Goal: Task Accomplishment & Management: Use online tool/utility

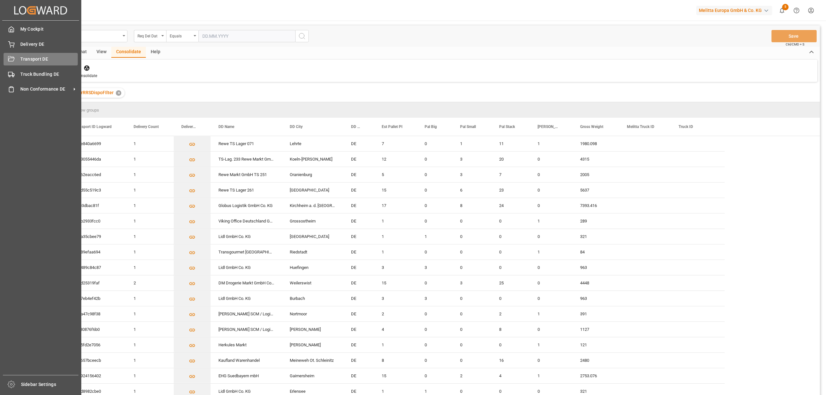
click at [17, 56] on div "Transport DE Transport DE" at bounding box center [41, 59] width 74 height 13
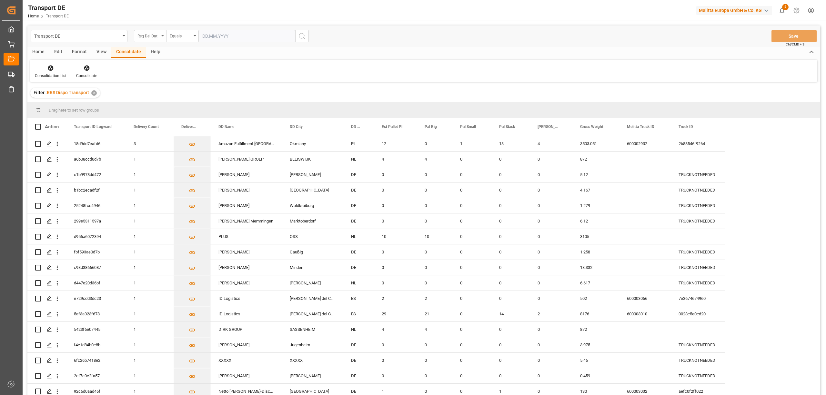
click at [152, 33] on div "Req Del Dat" at bounding box center [148, 35] width 22 height 7
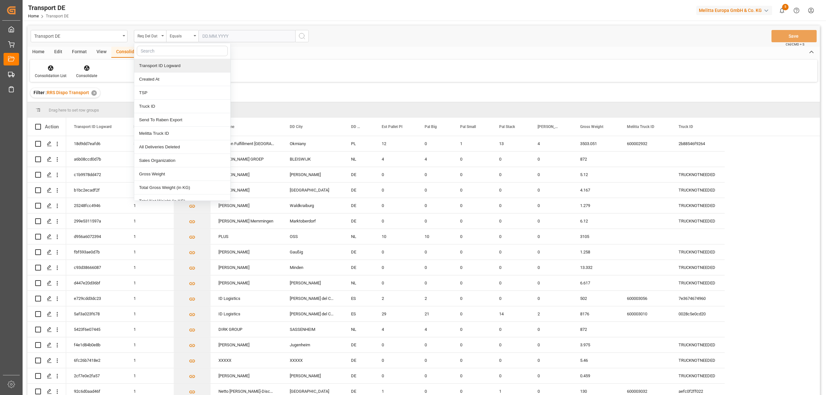
click at [152, 66] on div "Transport ID Logward" at bounding box center [182, 66] width 96 height 14
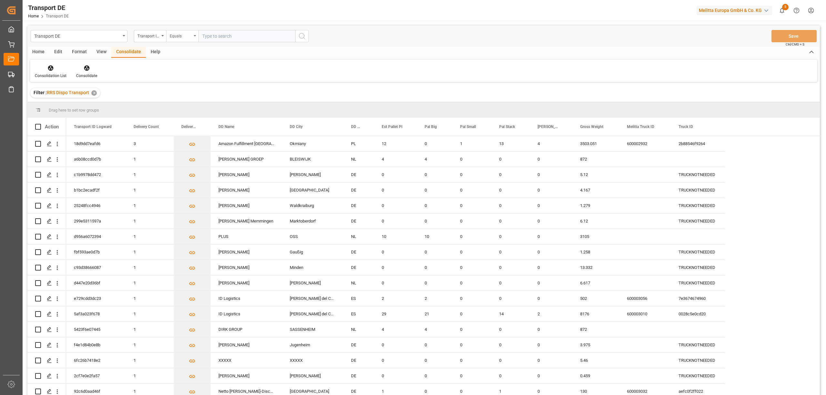
click at [178, 36] on div "Equals" at bounding box center [181, 35] width 22 height 7
click at [188, 107] on div "Starts with" at bounding box center [215, 107] width 96 height 14
type input "f5c80876f6b0"
click at [303, 37] on icon "search button" at bounding box center [302, 36] width 8 height 8
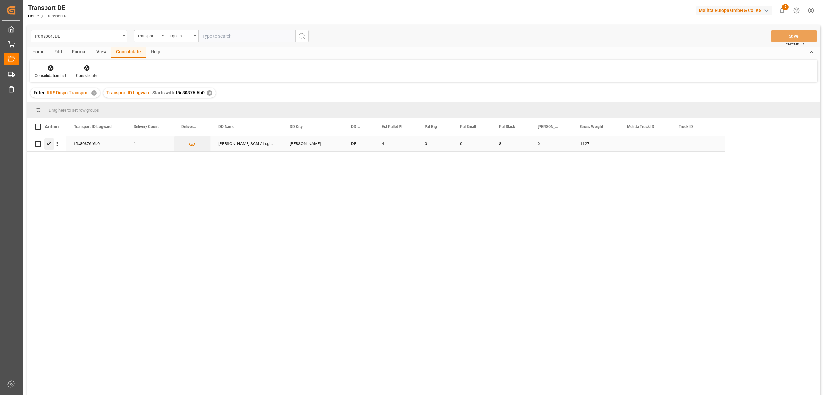
click at [51, 145] on icon "Press SPACE to select this row." at bounding box center [49, 143] width 5 height 5
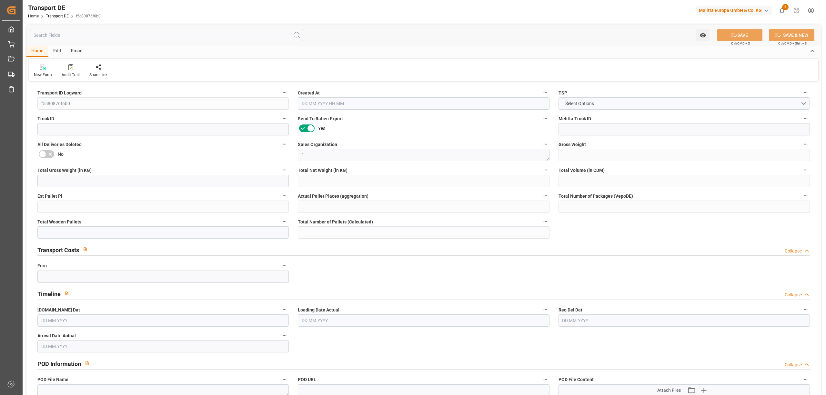
type input "1127"
type input "929.242"
type input "650.838"
type input "6746.952"
type input "4"
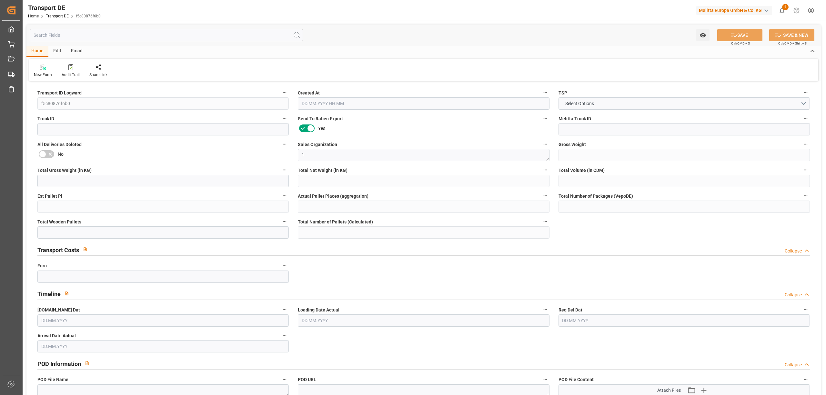
type input "0"
type input "8"
type input "7"
type input "0"
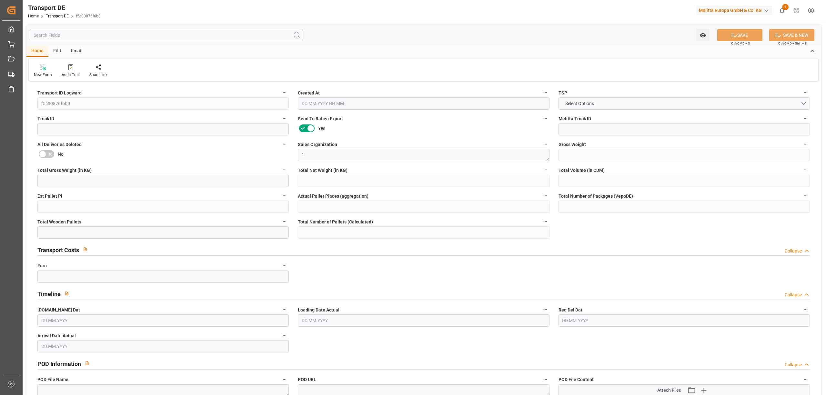
type input "49"
type input "0"
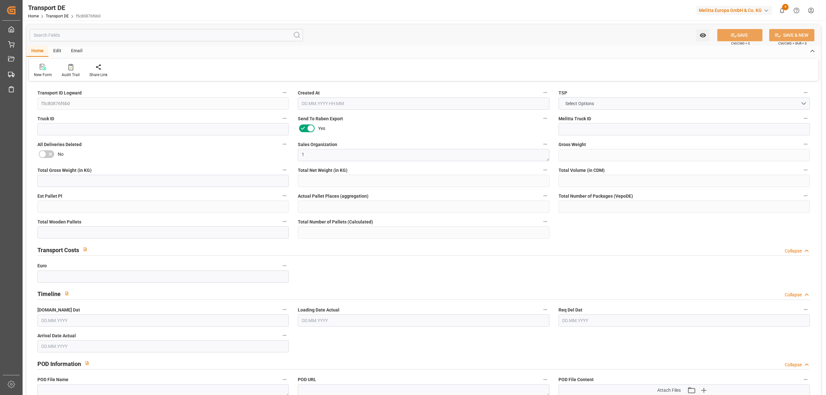
type input "0"
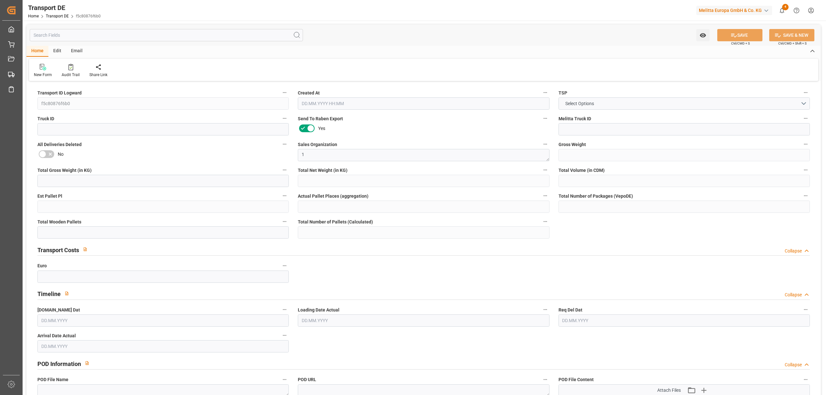
type input "0"
type input "8"
type input "0"
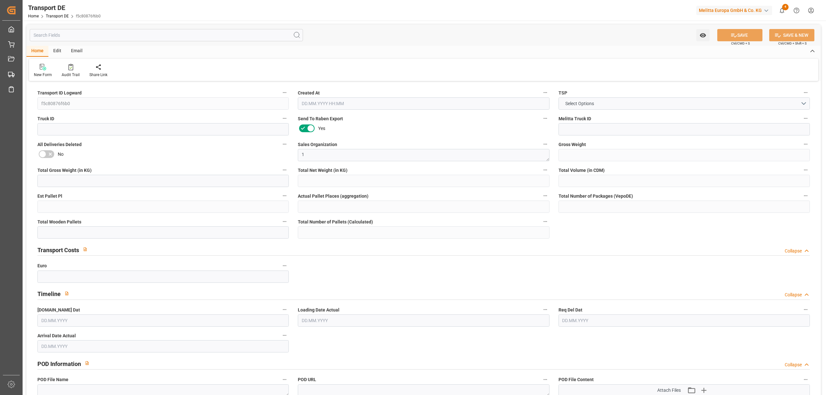
type input "0"
type input "1"
type input "0"
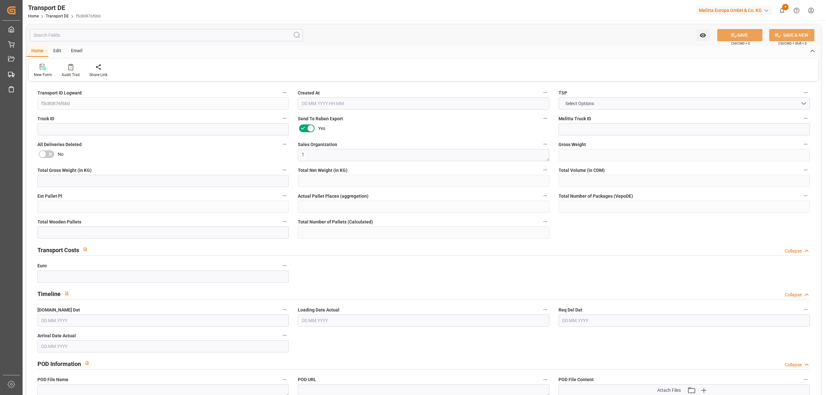
type input "358"
type input "161.205"
type input "148.065"
type input "[DATE] 23:01"
type input "[DATE]"
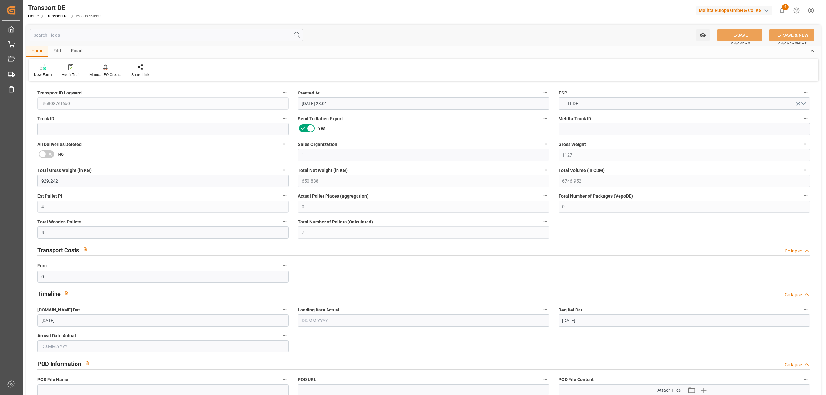
type input "[DATE]"
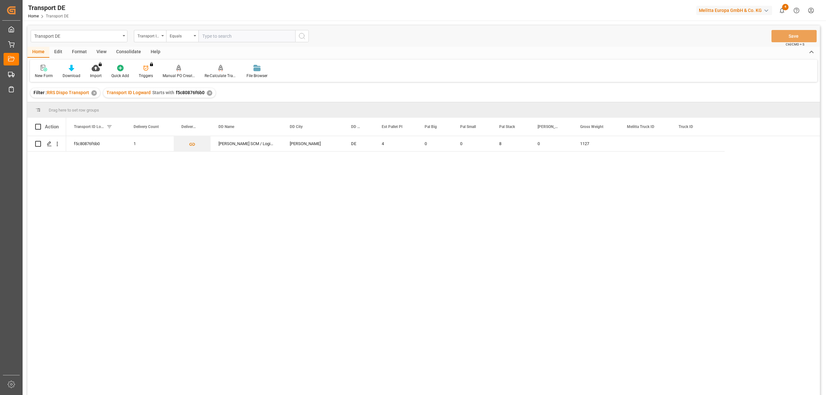
click at [132, 49] on div "Consolidate" at bounding box center [128, 52] width 35 height 11
click at [51, 69] on icon at bounding box center [50, 68] width 5 height 5
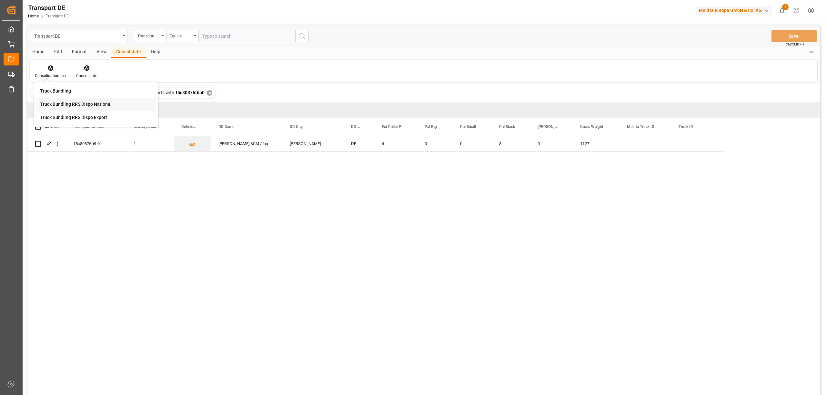
click at [62, 105] on div "Transport DE Transport ID Logward Equals Save Ctrl/CMD + S Home Edit Format Vie…" at bounding box center [423, 218] width 793 height 387
click at [52, 70] on icon at bounding box center [50, 68] width 6 height 6
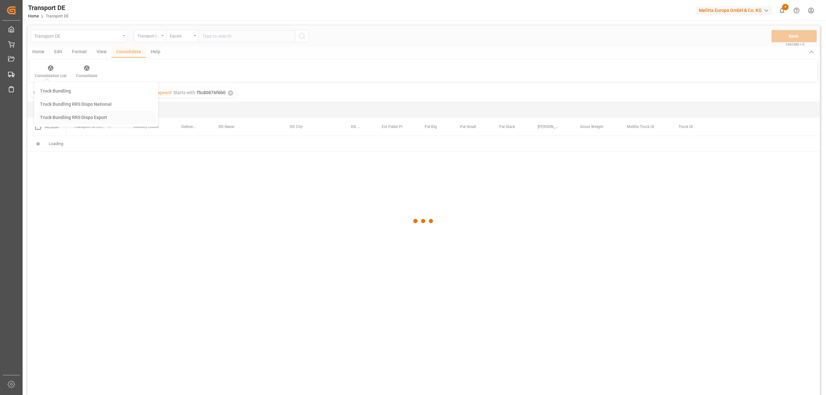
click at [74, 120] on div "Transport DE Transport ID Logward Equals Save Ctrl/CMD + S Home Edit Format Vie…" at bounding box center [423, 218] width 793 height 387
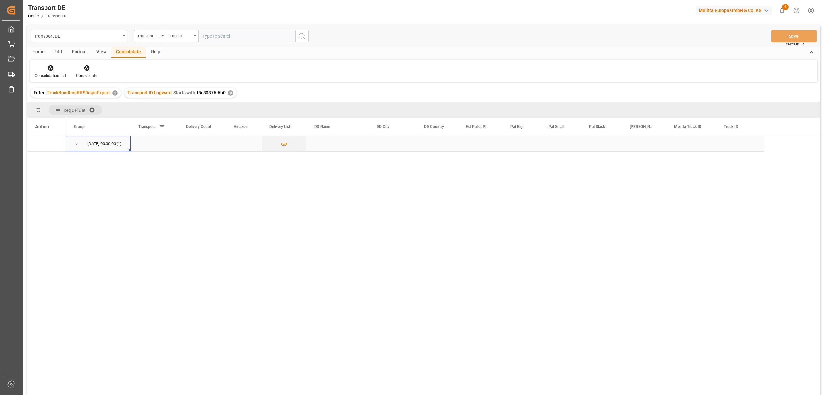
click at [77, 143] on span "Press SPACE to select this row." at bounding box center [77, 144] width 6 height 6
click at [77, 142] on span "Press SPACE to select this row." at bounding box center [77, 144] width 6 height 6
click at [228, 94] on div "✕" at bounding box center [230, 92] width 5 height 5
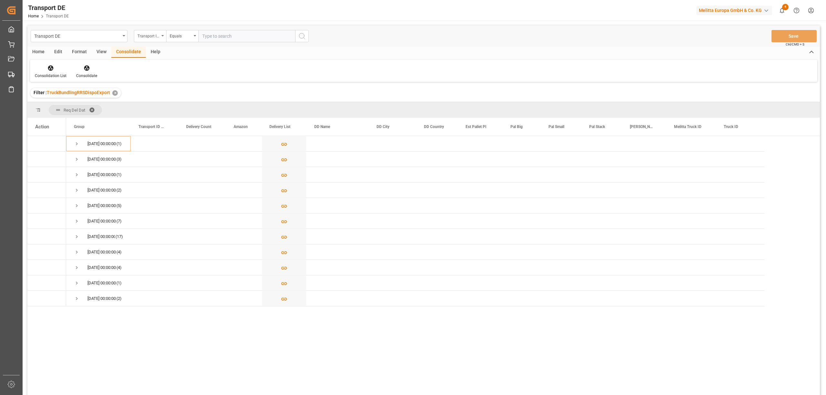
click at [145, 34] on div "Transport ID Logward" at bounding box center [148, 35] width 22 height 7
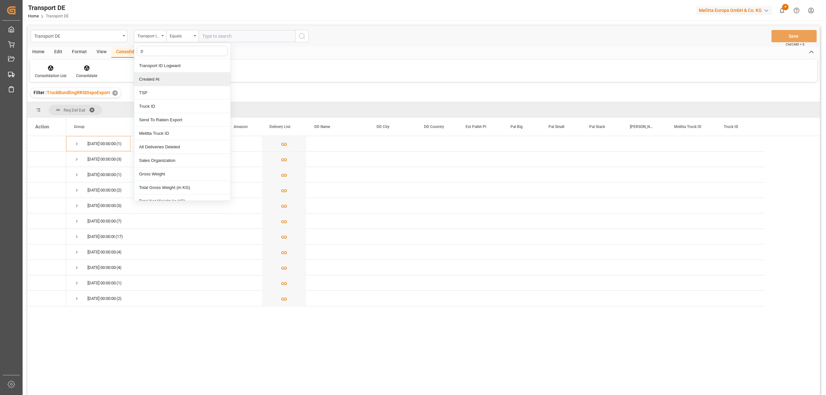
type input "pl"
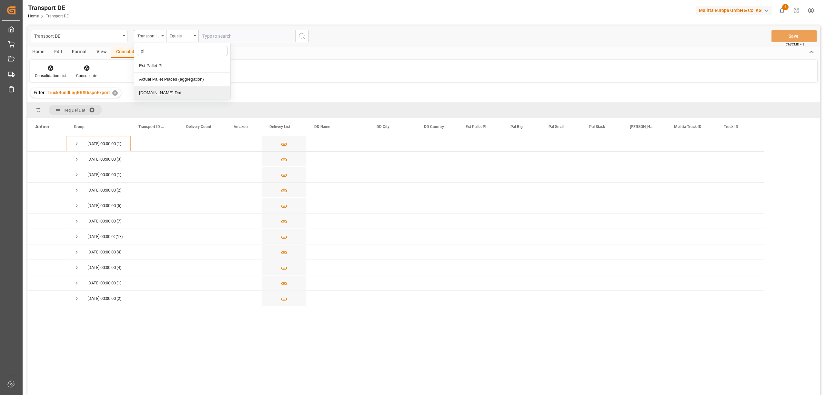
click at [165, 93] on div "[DOMAIN_NAME] Dat" at bounding box center [182, 93] width 96 height 14
click at [180, 37] on div "Equals" at bounding box center [181, 35] width 22 height 7
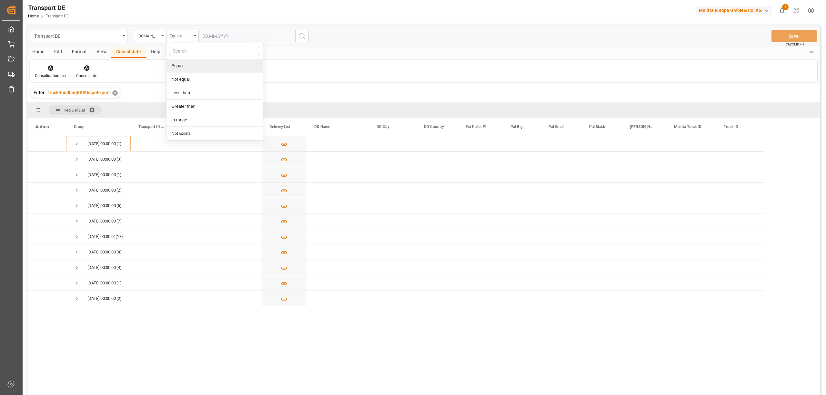
click at [202, 36] on input "text" at bounding box center [246, 36] width 97 height 12
type input "[DATE]"
click at [303, 37] on icon "search button" at bounding box center [302, 36] width 8 height 8
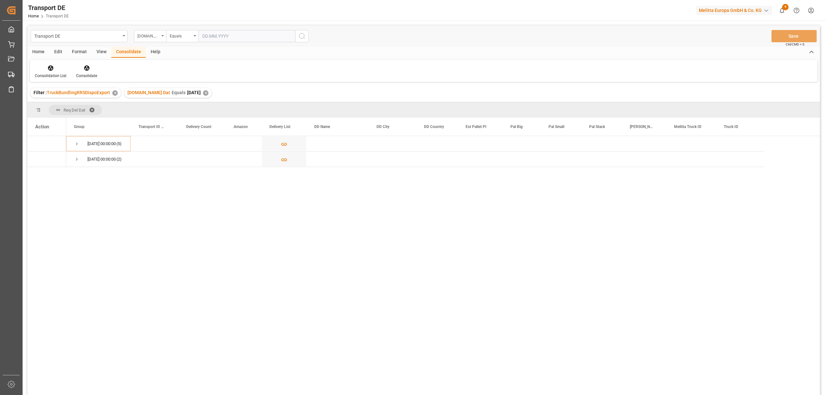
click at [145, 36] on div "[DOMAIN_NAME] Dat" at bounding box center [148, 35] width 22 height 7
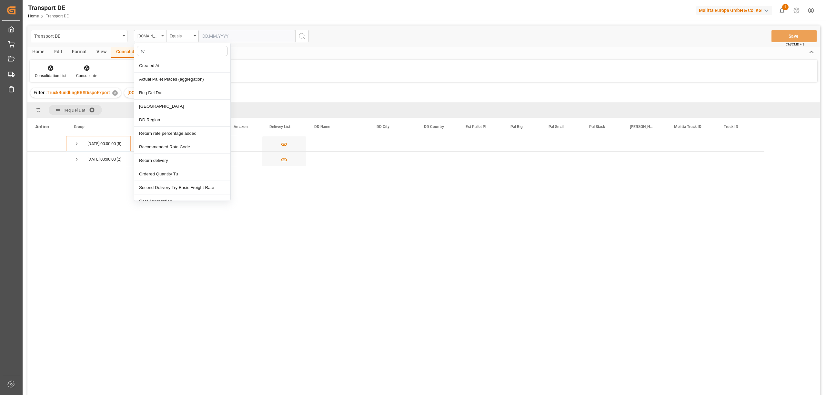
type input "req"
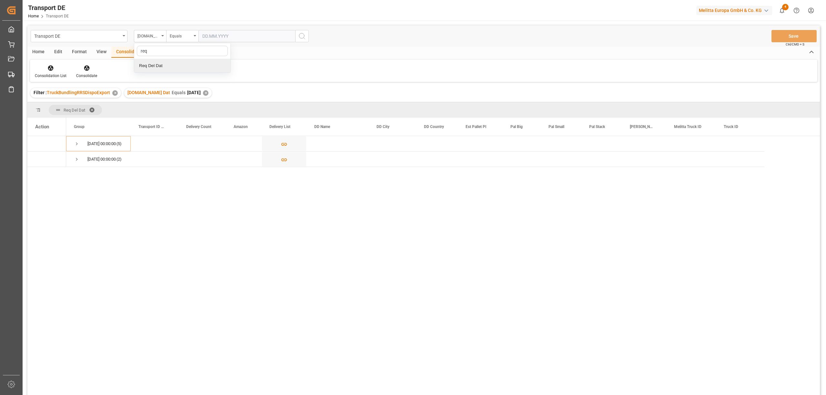
click at [163, 66] on div "Req Del Dat" at bounding box center [182, 66] width 96 height 14
click at [174, 35] on div "Equals" at bounding box center [181, 35] width 22 height 7
click at [189, 120] on div "In range" at bounding box center [215, 120] width 96 height 14
drag, startPoint x: 201, startPoint y: 36, endPoint x: 207, endPoint y: 37, distance: 5.3
click at [201, 36] on input "text" at bounding box center [222, 36] width 48 height 12
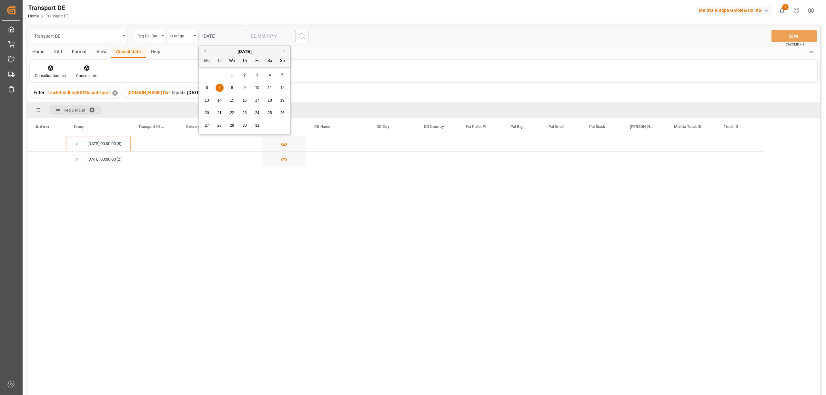
type input "[DATE]"
click at [252, 38] on input "text" at bounding box center [271, 36] width 48 height 12
type input "[DATE]"
click at [304, 39] on icon "search button" at bounding box center [302, 36] width 8 height 8
click at [76, 144] on span "Press SPACE to select this row." at bounding box center [77, 144] width 6 height 6
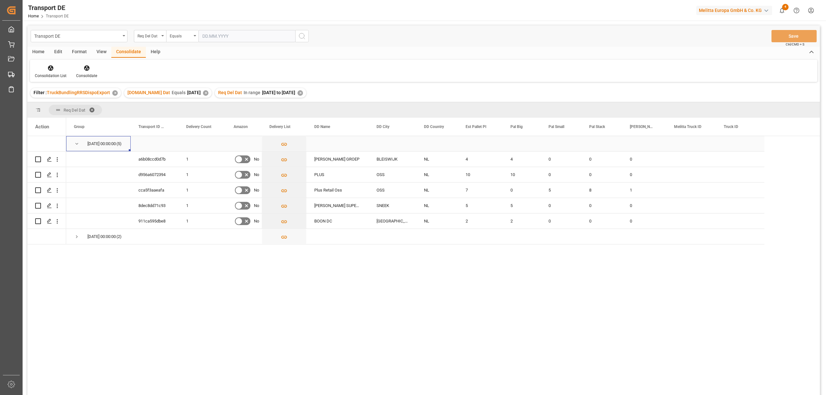
click at [79, 141] on span "Press SPACE to select this row." at bounding box center [77, 144] width 6 height 6
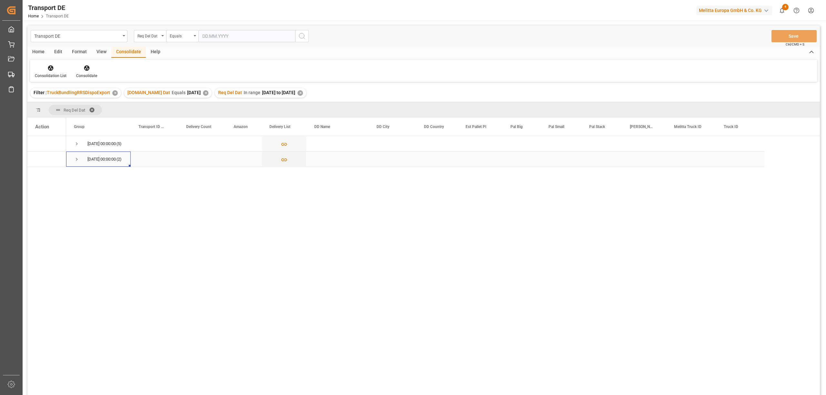
click at [75, 161] on span "Press SPACE to select this row." at bounding box center [77, 160] width 6 height 6
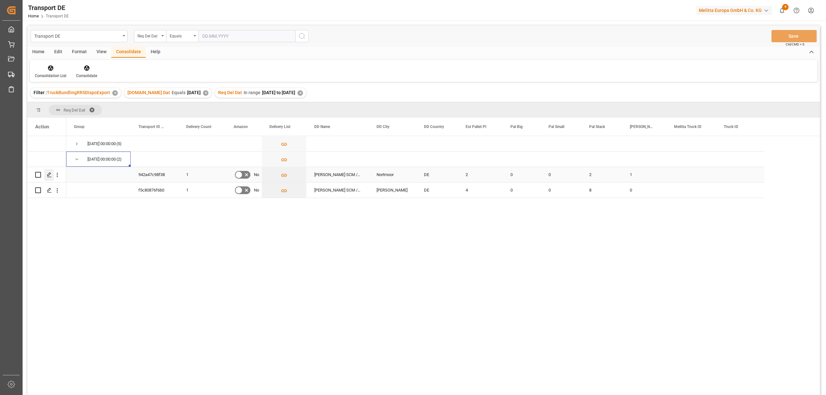
click at [48, 175] on polygon "Press SPACE to select this row." at bounding box center [48, 174] width 3 height 3
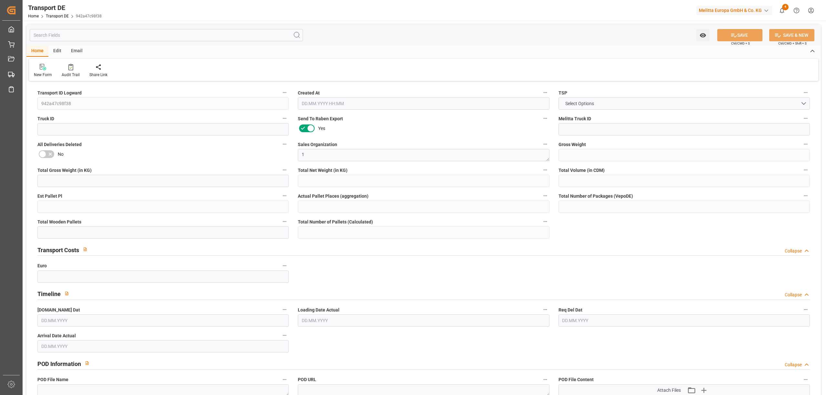
type input "391"
type input "318.845"
type input "233.605"
type input "2656.264"
type input "2"
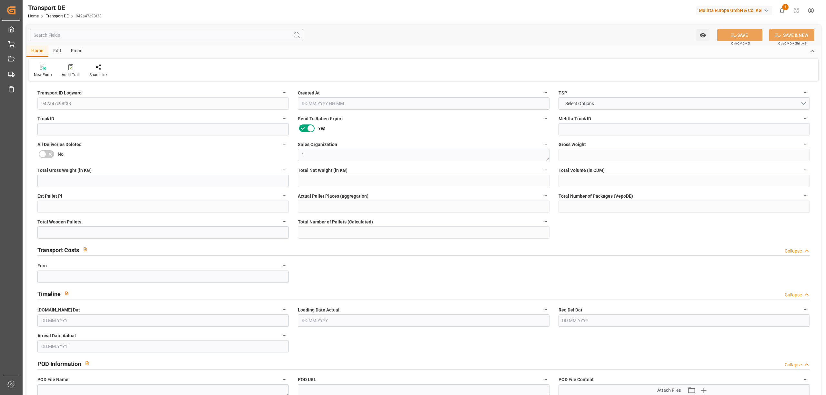
type input "0"
type input "3"
type input "1"
type input "0"
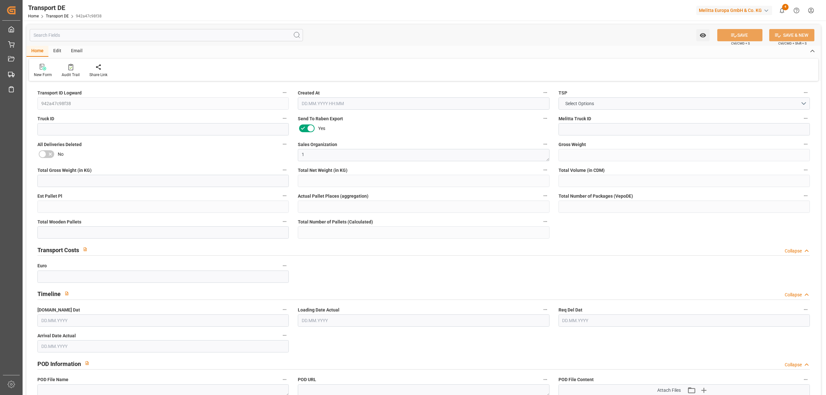
type input "26"
type input "0"
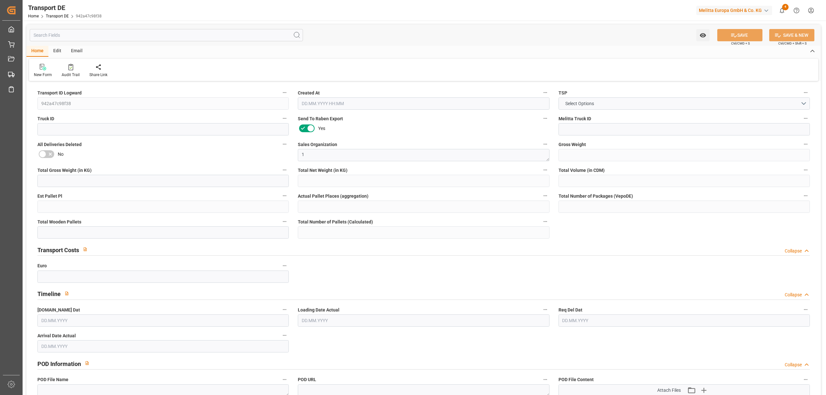
type input "0"
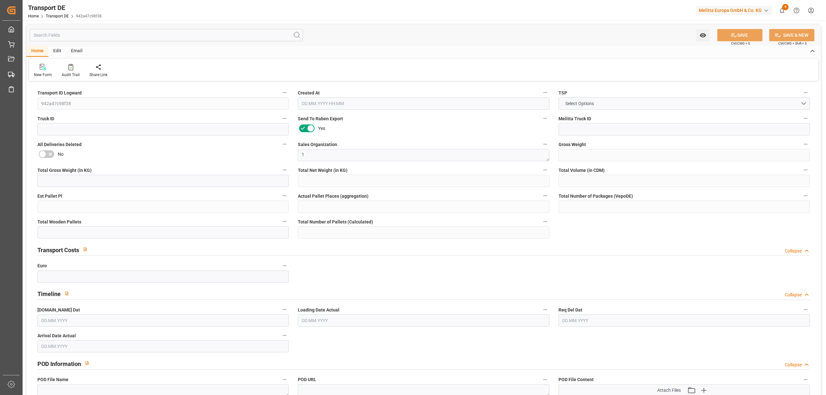
type input "0"
type input "2"
type input "0"
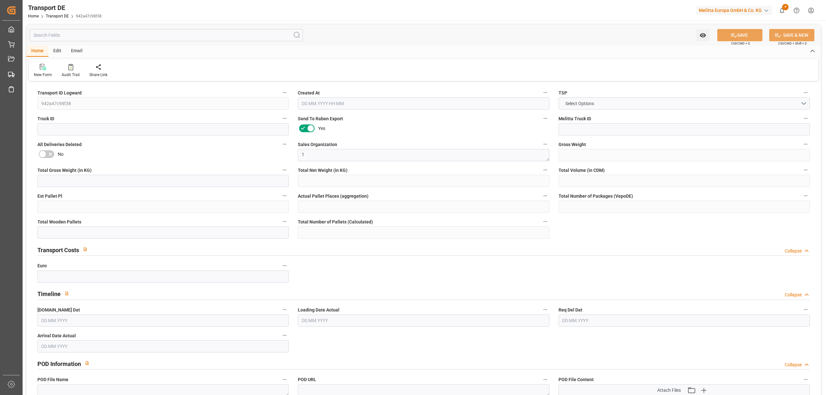
type input "0"
type input "1"
type input "0"
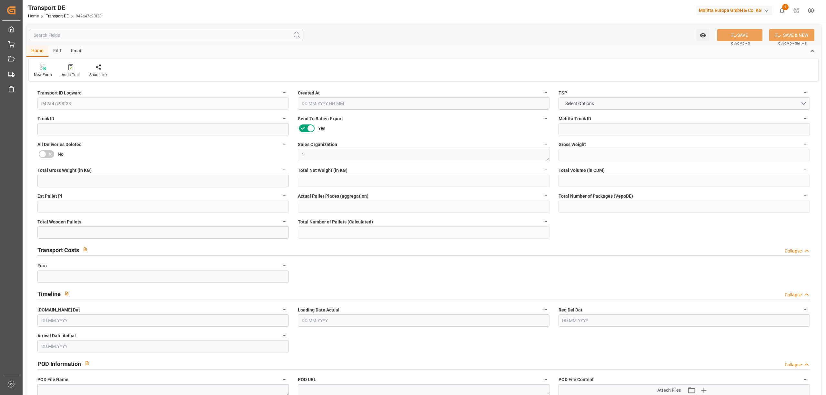
type input "166"
type input "90.1095"
type input "85.6275"
type input "[DATE] 23:01"
type input "[DATE]"
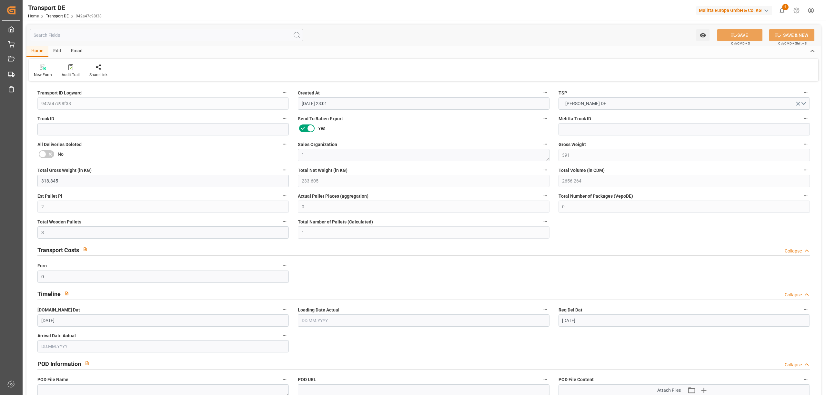
type input "[DATE]"
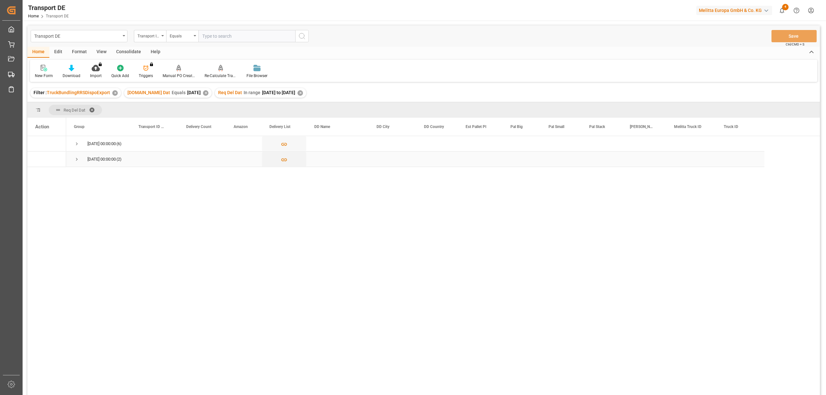
click at [79, 157] on span "Press SPACE to select this row." at bounding box center [77, 160] width 6 height 6
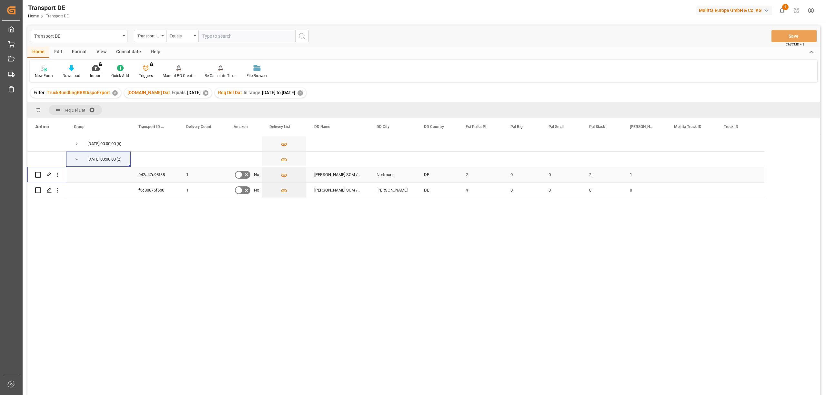
click at [37, 173] on input "Press Space to toggle row selection (unchecked)" at bounding box center [38, 175] width 6 height 6
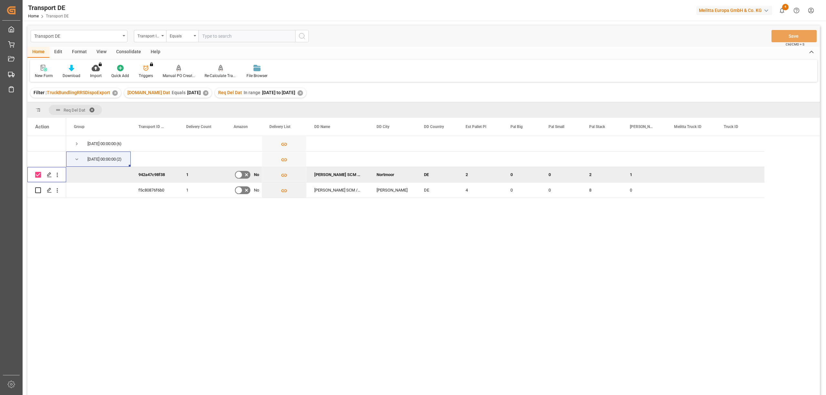
click at [39, 175] on input "Press Space to toggle row selection (checked)" at bounding box center [38, 175] width 6 height 6
checkbox input "false"
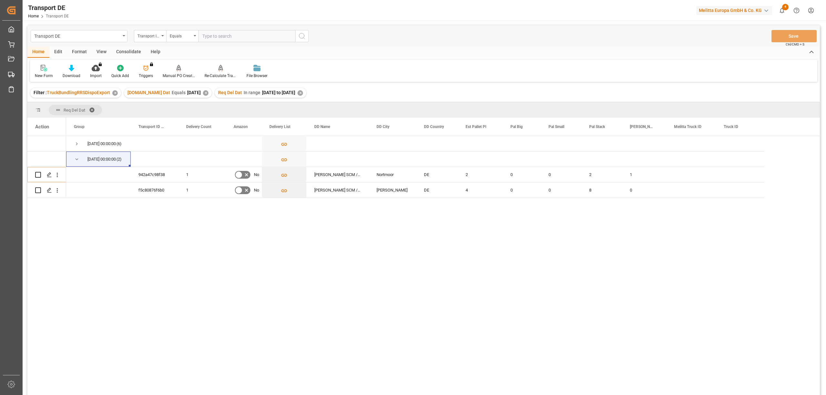
click at [123, 52] on div "Consolidate" at bounding box center [128, 52] width 35 height 11
click at [49, 69] on icon at bounding box center [50, 68] width 6 height 6
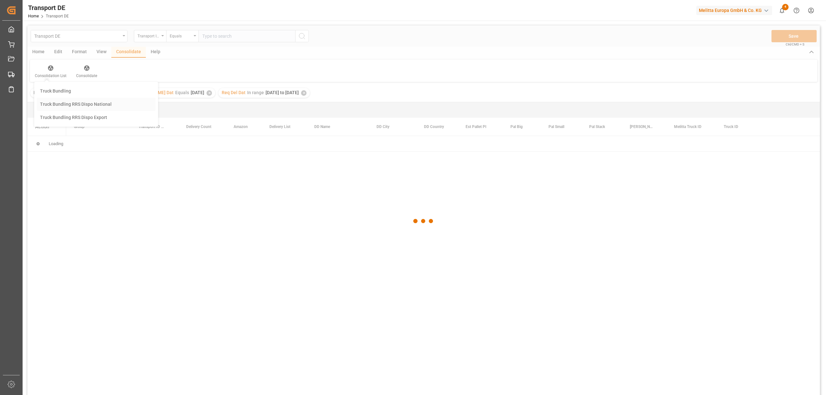
click at [97, 105] on div "Transport DE Transport ID Logward Equals Save Ctrl/CMD + S Home Edit Format Vie…" at bounding box center [423, 218] width 793 height 387
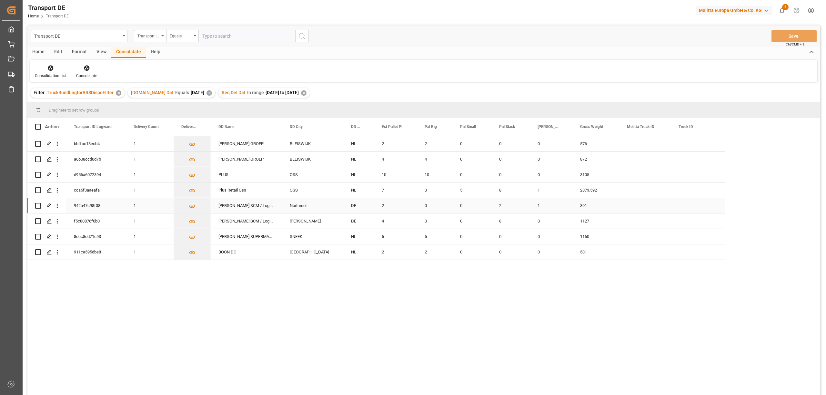
click at [37, 206] on input "Press Space to toggle row selection (unchecked)" at bounding box center [38, 206] width 6 height 6
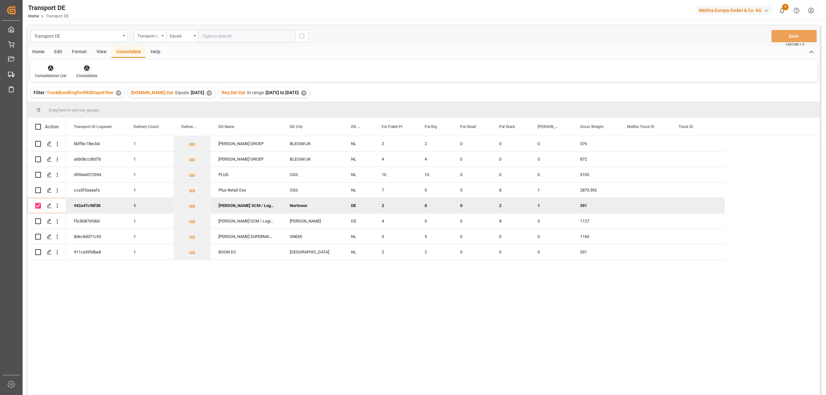
click at [84, 71] on icon at bounding box center [87, 68] width 6 height 6
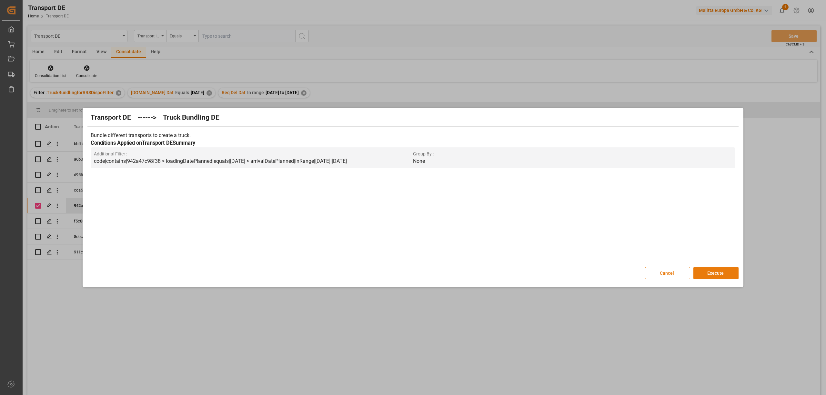
click at [711, 272] on button "Execute" at bounding box center [716, 273] width 45 height 12
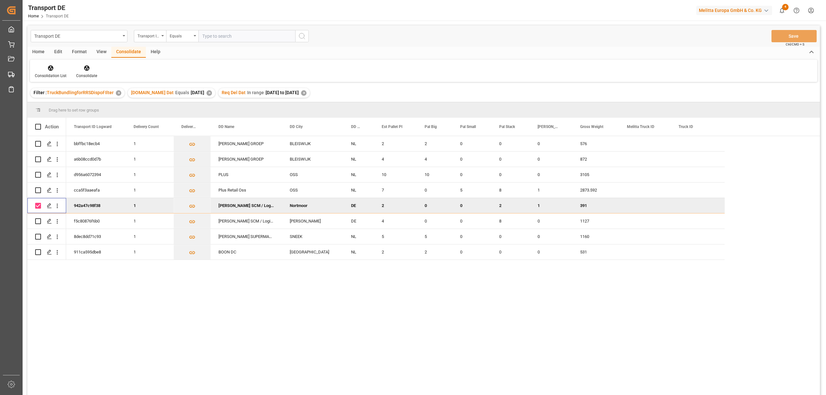
click at [39, 203] on input "Press Space to toggle row selection (checked)" at bounding box center [38, 206] width 6 height 6
checkbox input "false"
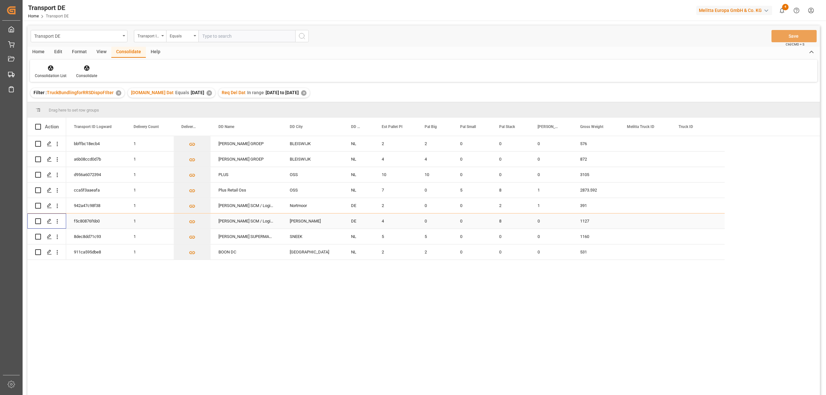
click at [38, 223] on input "Press Space to toggle row selection (unchecked)" at bounding box center [38, 222] width 6 height 6
checkbox input "true"
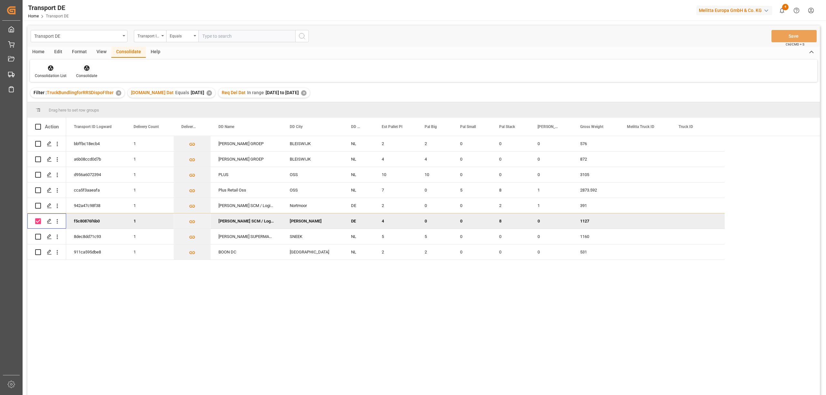
click at [86, 70] on icon at bounding box center [86, 68] width 5 height 5
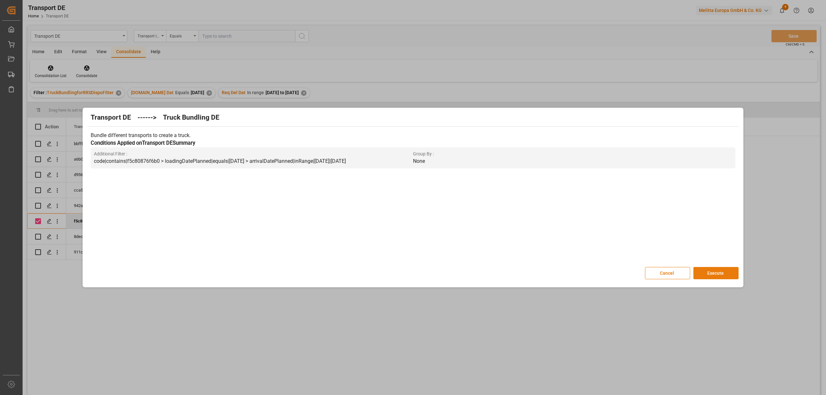
click at [724, 273] on button "Execute" at bounding box center [716, 273] width 45 height 12
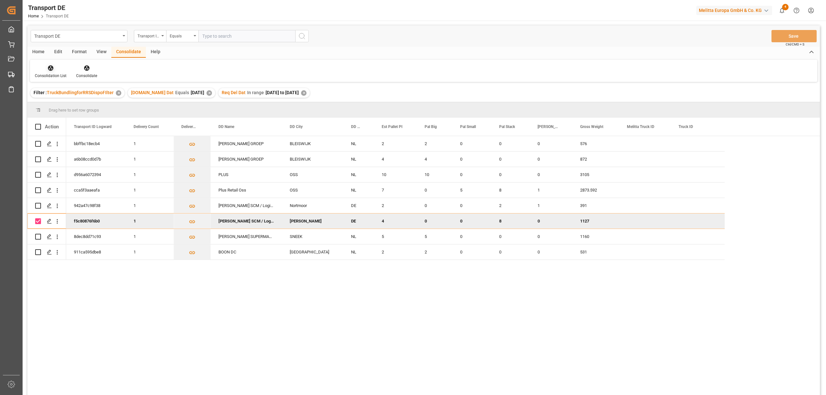
click at [49, 71] on div "Consolidation List" at bounding box center [50, 72] width 41 height 14
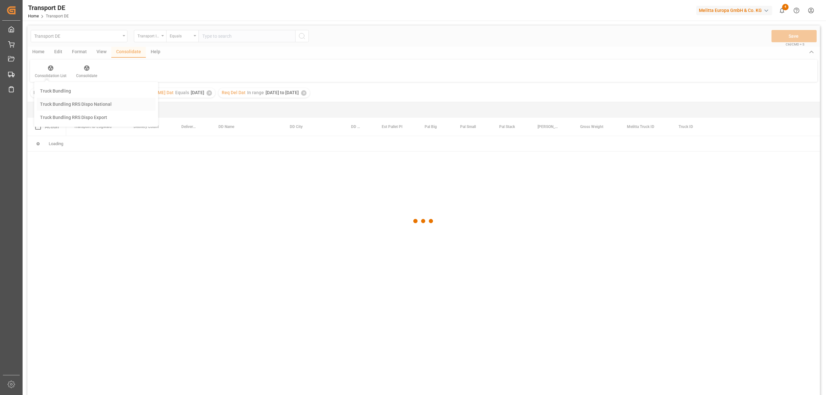
click at [76, 104] on div "Transport DE Transport ID Logward Equals Save Ctrl/CMD + S Home Edit Format Vie…" at bounding box center [423, 218] width 793 height 387
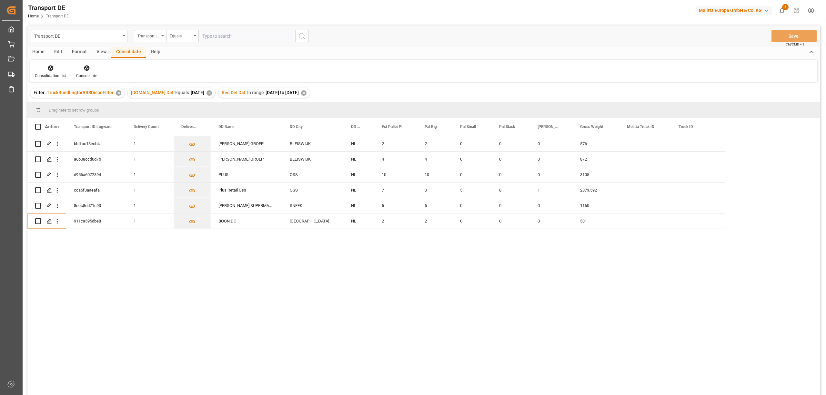
click at [307, 93] on div "✕" at bounding box center [303, 92] width 5 height 5
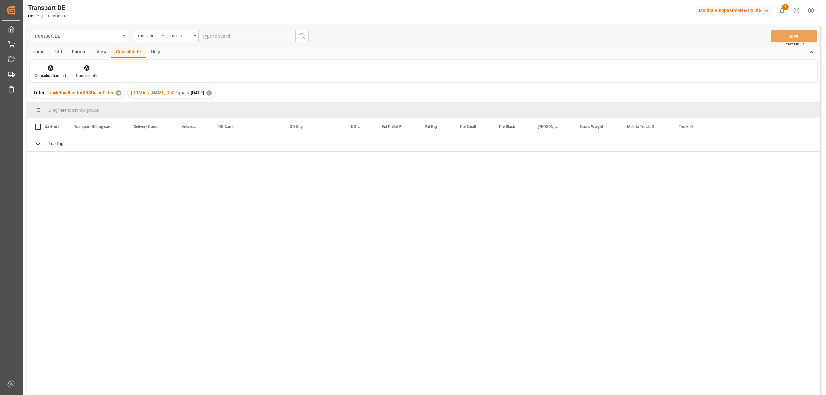
click at [207, 92] on div "✕" at bounding box center [209, 92] width 5 height 5
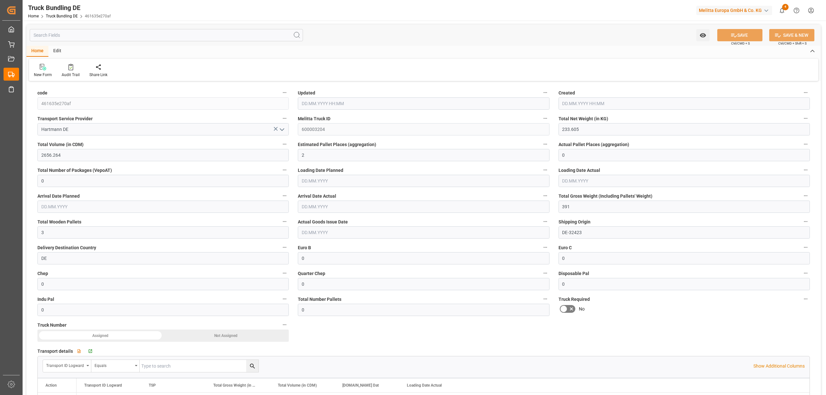
type input "02.10.2025 11:30"
type input "[DATE]"
type input "02.10.2025"
